Goal: Task Accomplishment & Management: Complete application form

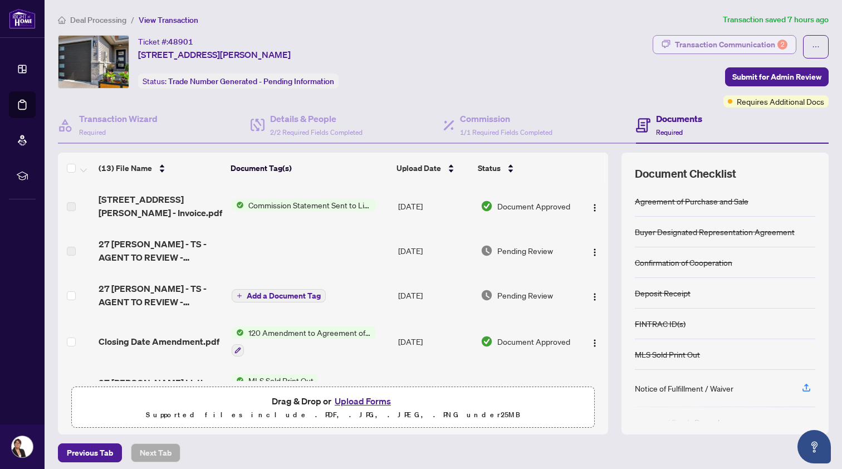
click at [742, 41] on div "Transaction Communication 2" at bounding box center [731, 45] width 112 height 18
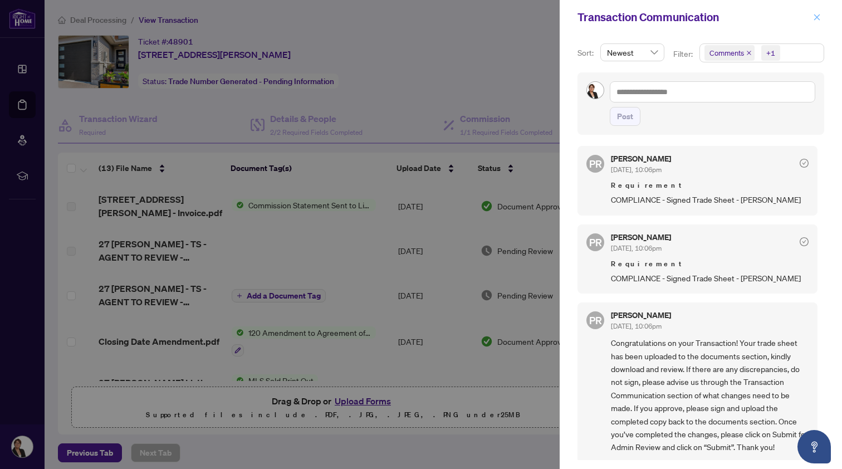
click at [819, 16] on icon "close" at bounding box center [817, 17] width 6 height 6
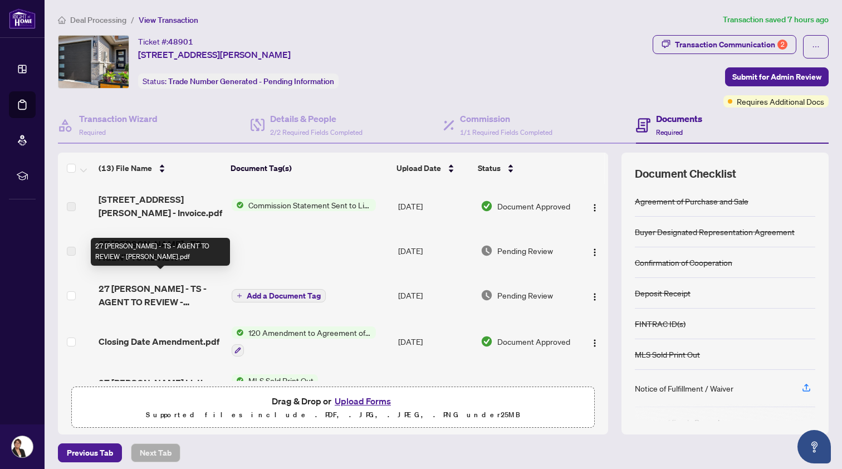
click at [174, 285] on span "27 [PERSON_NAME] - TS - AGENT TO REVIEW - [PERSON_NAME].pdf" at bounding box center [161, 295] width 124 height 27
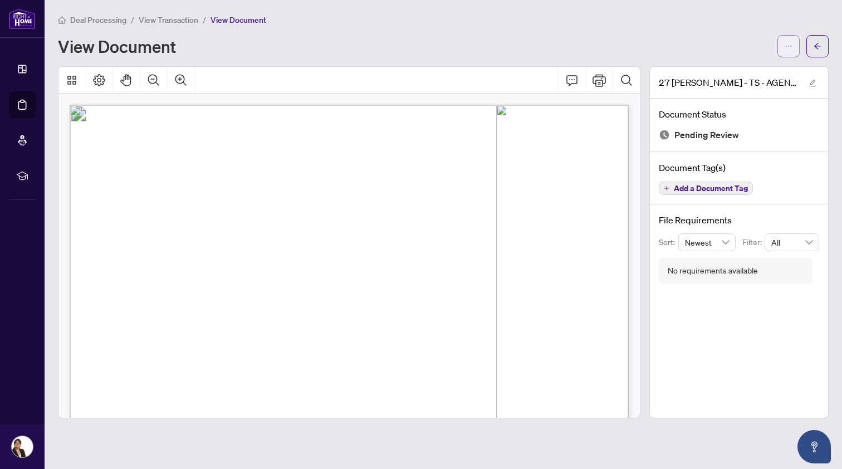
click at [786, 45] on icon "ellipsis" at bounding box center [789, 46] width 8 height 8
click at [724, 66] on span "Download" at bounding box center [748, 70] width 85 height 12
click at [160, 17] on span "View Transaction" at bounding box center [169, 20] width 60 height 10
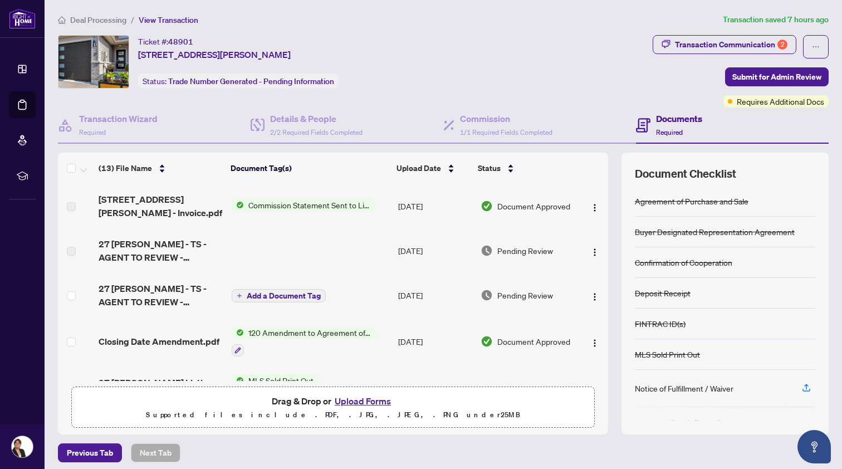
click at [293, 292] on span "Add a Document Tag" at bounding box center [284, 296] width 74 height 8
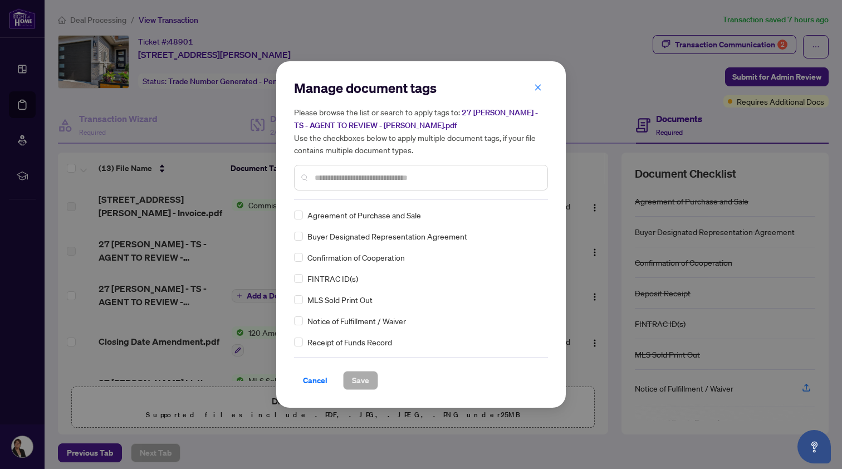
click at [331, 177] on input "text" at bounding box center [427, 178] width 224 height 12
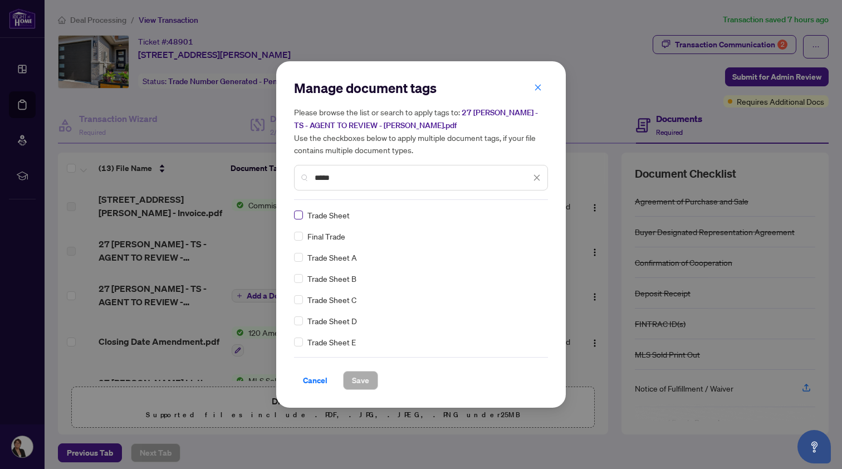
type input "*****"
click at [359, 379] on span "Save" at bounding box center [360, 380] width 17 height 18
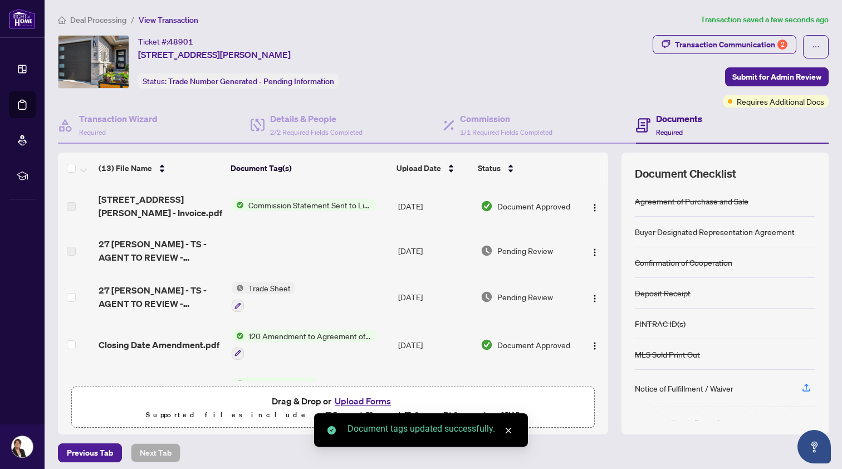
click at [353, 397] on button "Upload Forms" at bounding box center [362, 401] width 63 height 14
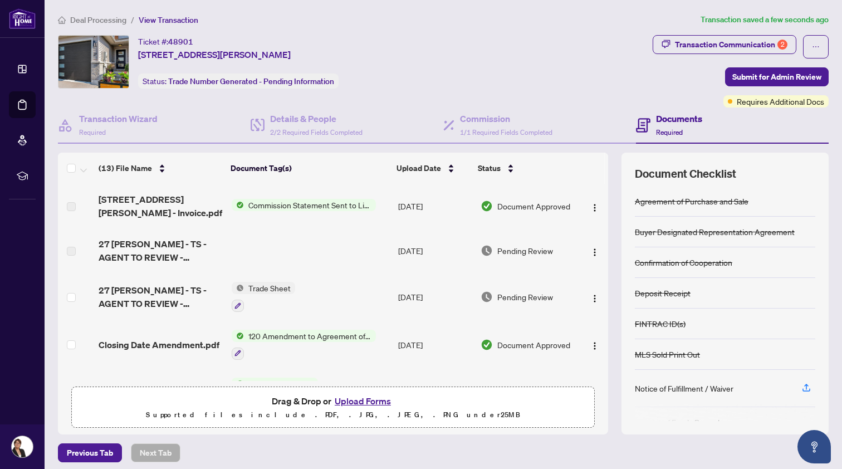
click at [350, 398] on button "Upload Forms" at bounding box center [362, 401] width 63 height 14
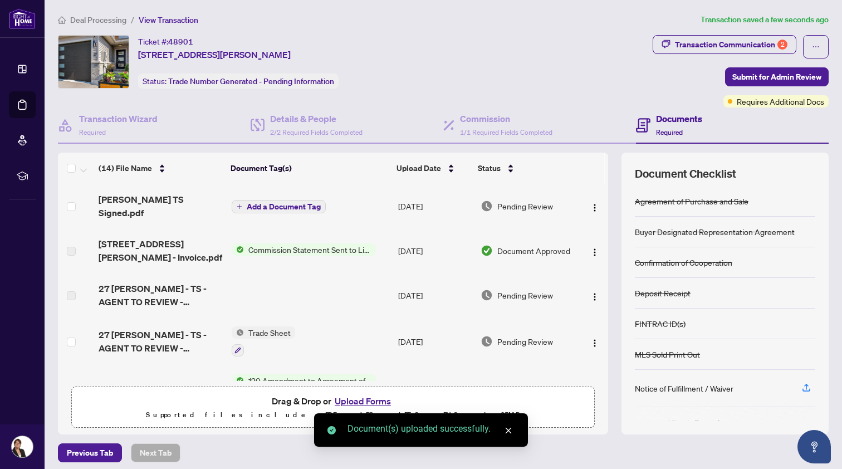
click at [276, 203] on span "Add a Document Tag" at bounding box center [284, 207] width 74 height 8
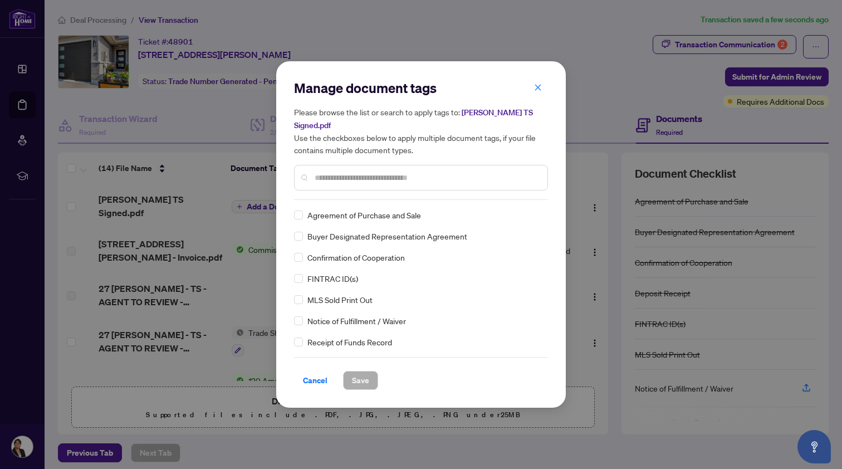
click at [327, 172] on input "text" at bounding box center [427, 178] width 224 height 12
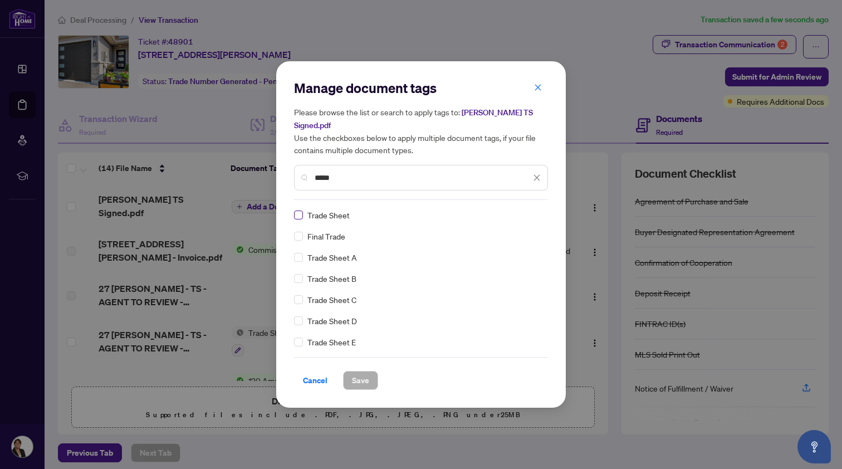
type input "*****"
click at [363, 371] on span "Save" at bounding box center [360, 380] width 17 height 18
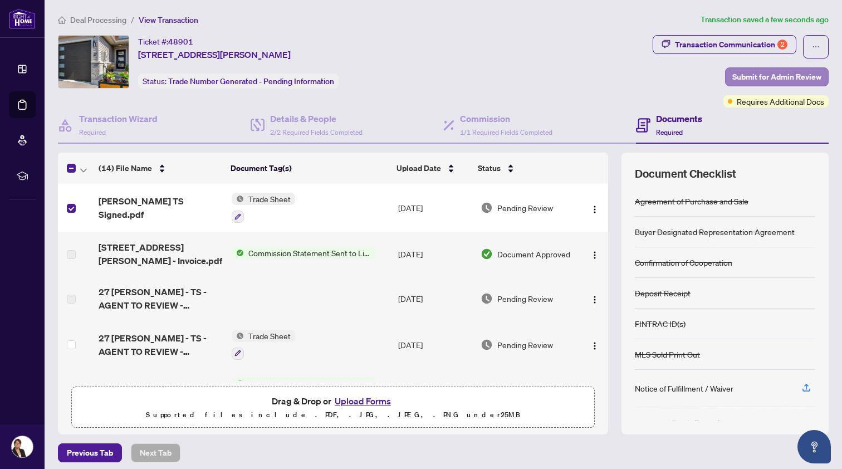
click at [781, 71] on span "Submit for Admin Review" at bounding box center [776, 77] width 89 height 18
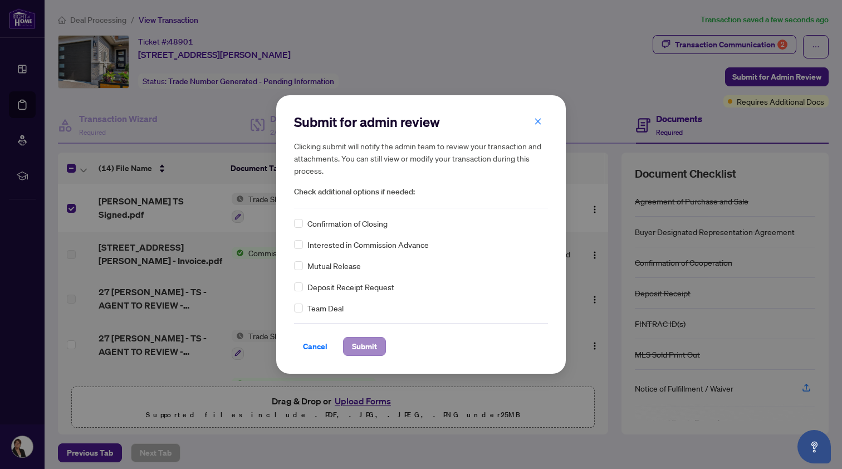
click at [377, 340] on span "Submit" at bounding box center [364, 346] width 25 height 18
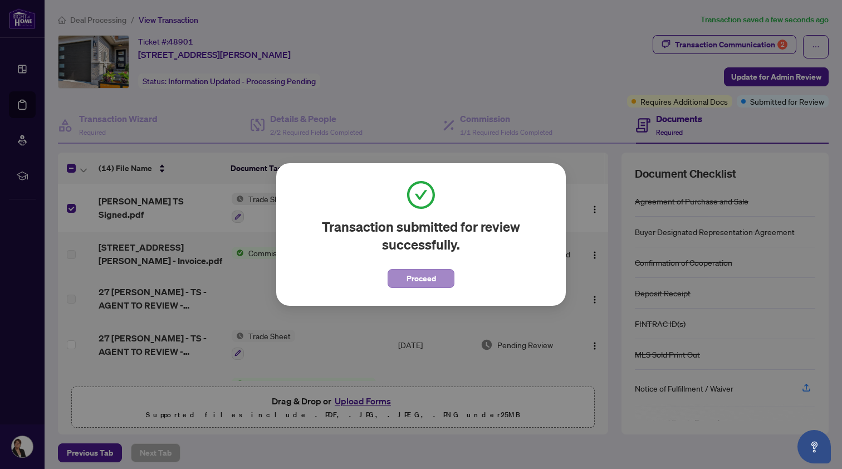
click at [430, 273] on span "Proceed" at bounding box center [422, 279] width 30 height 18
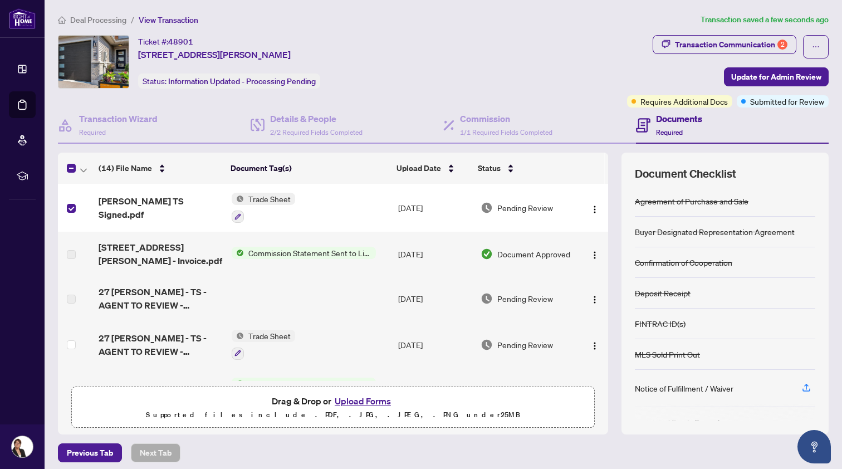
click at [276, 247] on span "Commission Statement Sent to Listing Brokerage" at bounding box center [310, 253] width 132 height 12
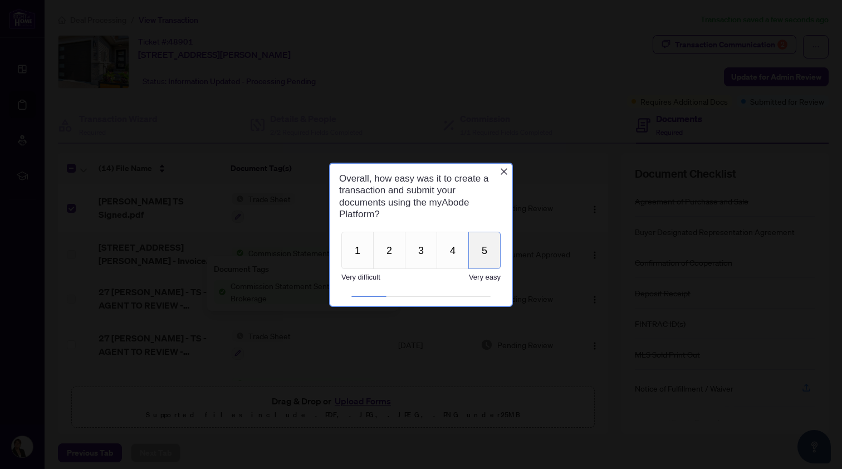
click at [481, 243] on button "5" at bounding box center [484, 249] width 32 height 37
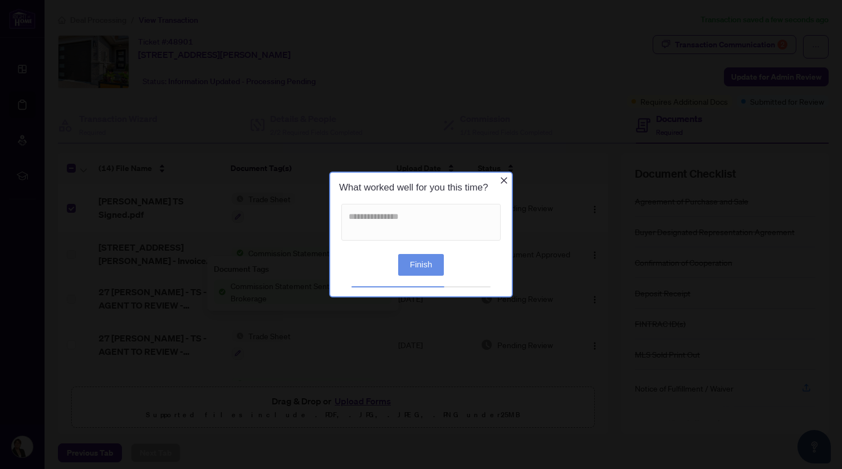
click at [415, 263] on button "Finish" at bounding box center [421, 265] width 46 height 22
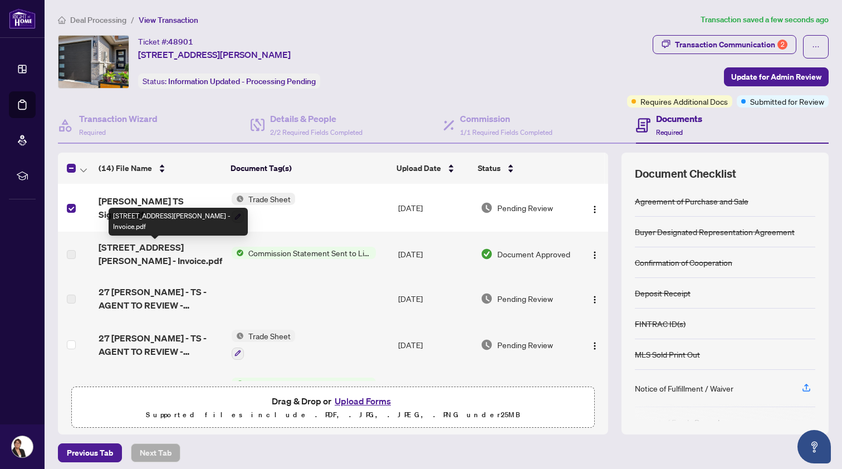
click at [158, 251] on span "[STREET_ADDRESS][PERSON_NAME] - Invoice.pdf" at bounding box center [161, 254] width 124 height 27
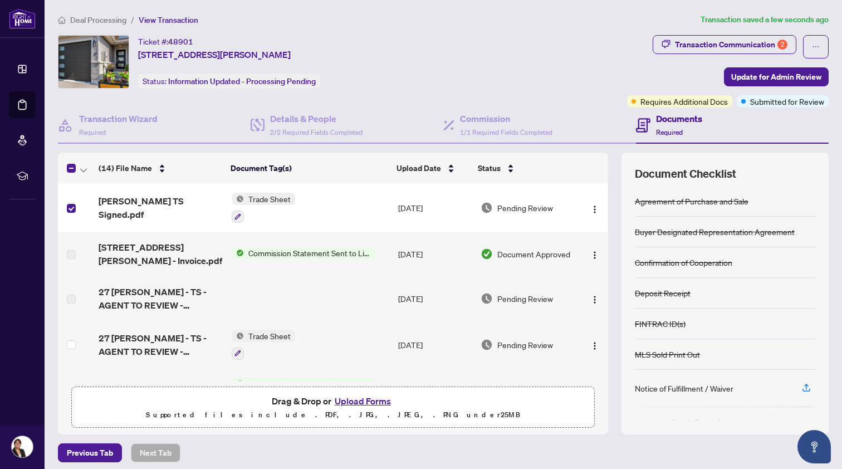
click at [272, 247] on span "Commission Statement Sent to Listing Brokerage" at bounding box center [310, 253] width 132 height 12
click at [310, 206] on td "Trade Sheet" at bounding box center [310, 208] width 167 height 48
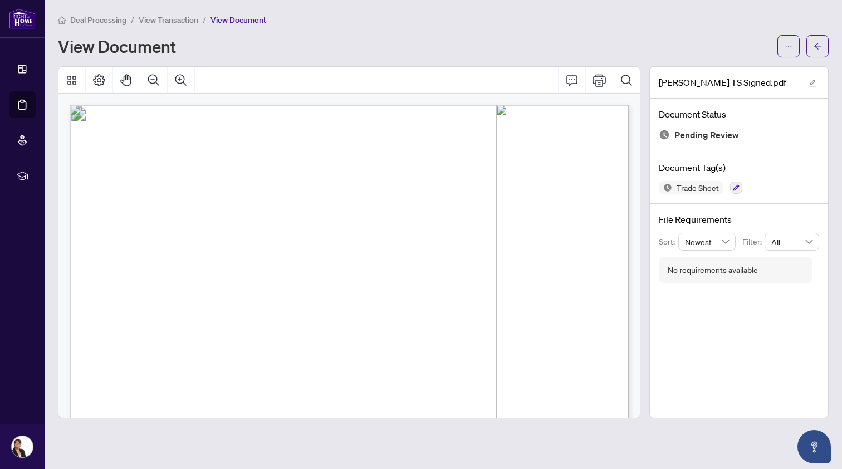
click at [180, 20] on span "View Transaction" at bounding box center [169, 20] width 60 height 10
